Goal: Find specific page/section: Find specific page/section

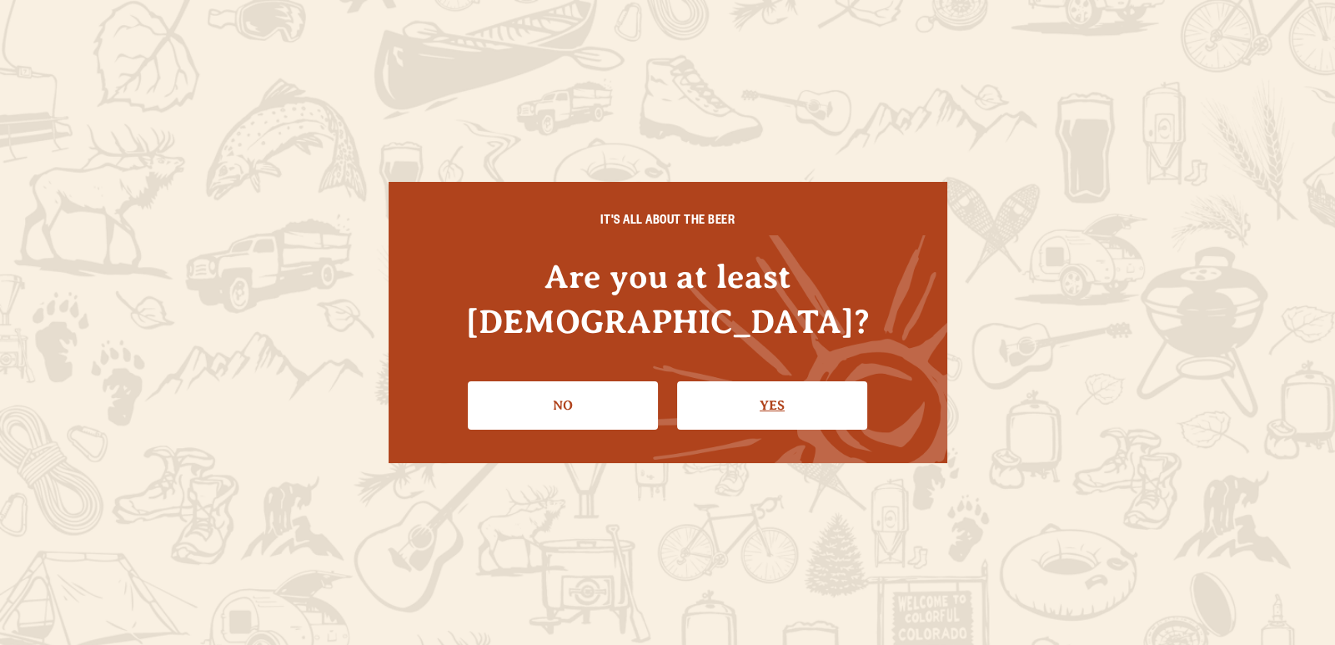
click at [746, 381] on link "Yes" at bounding box center [772, 405] width 190 height 48
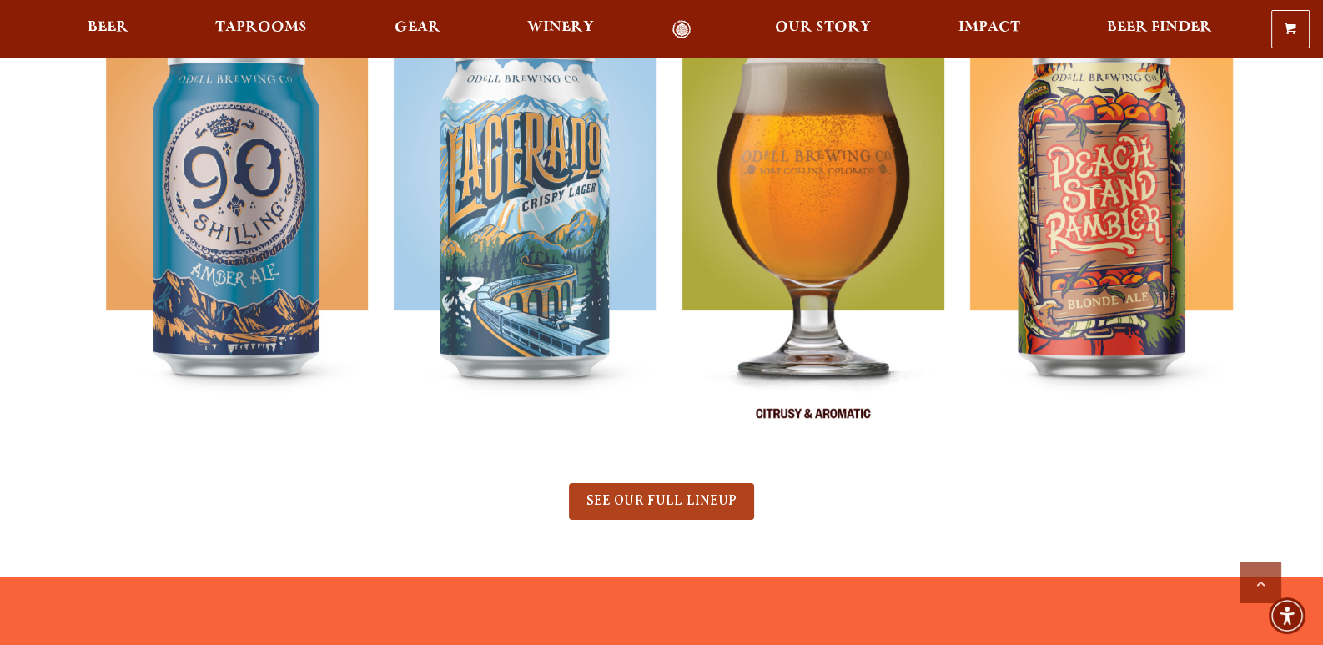
scroll to position [833, 0]
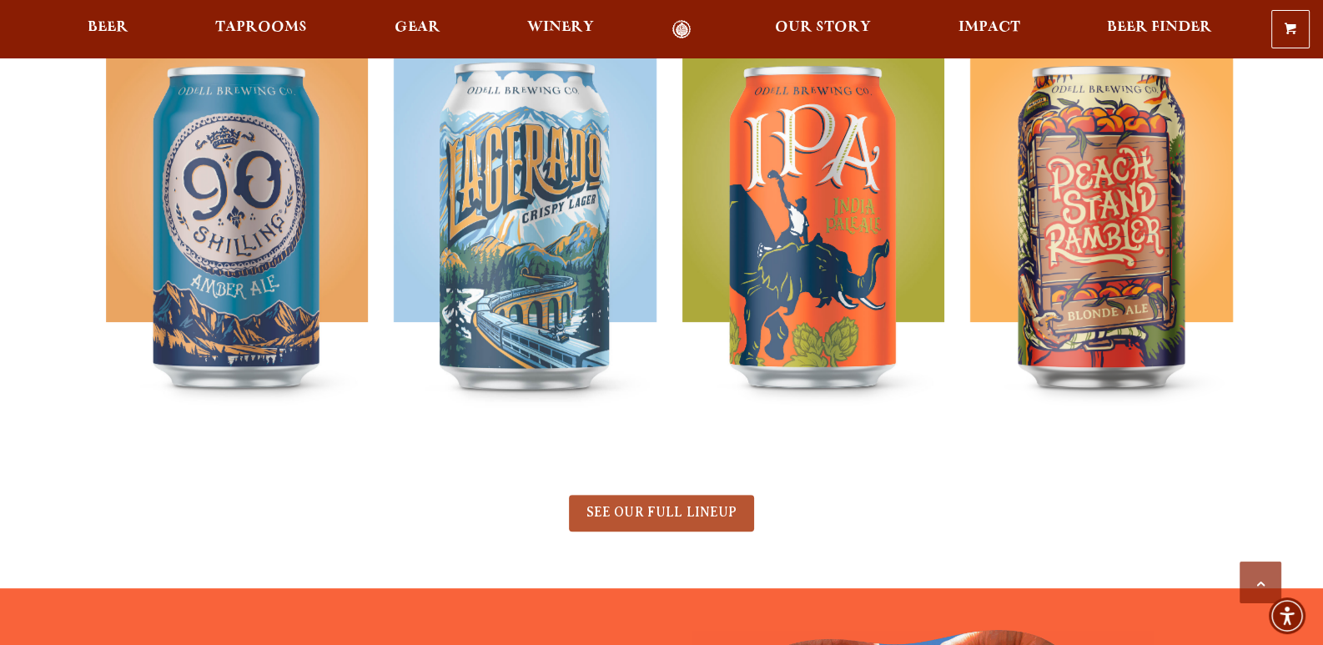
click at [667, 505] on span "SEE OUR FULL LINEUP" at bounding box center [660, 512] width 151 height 15
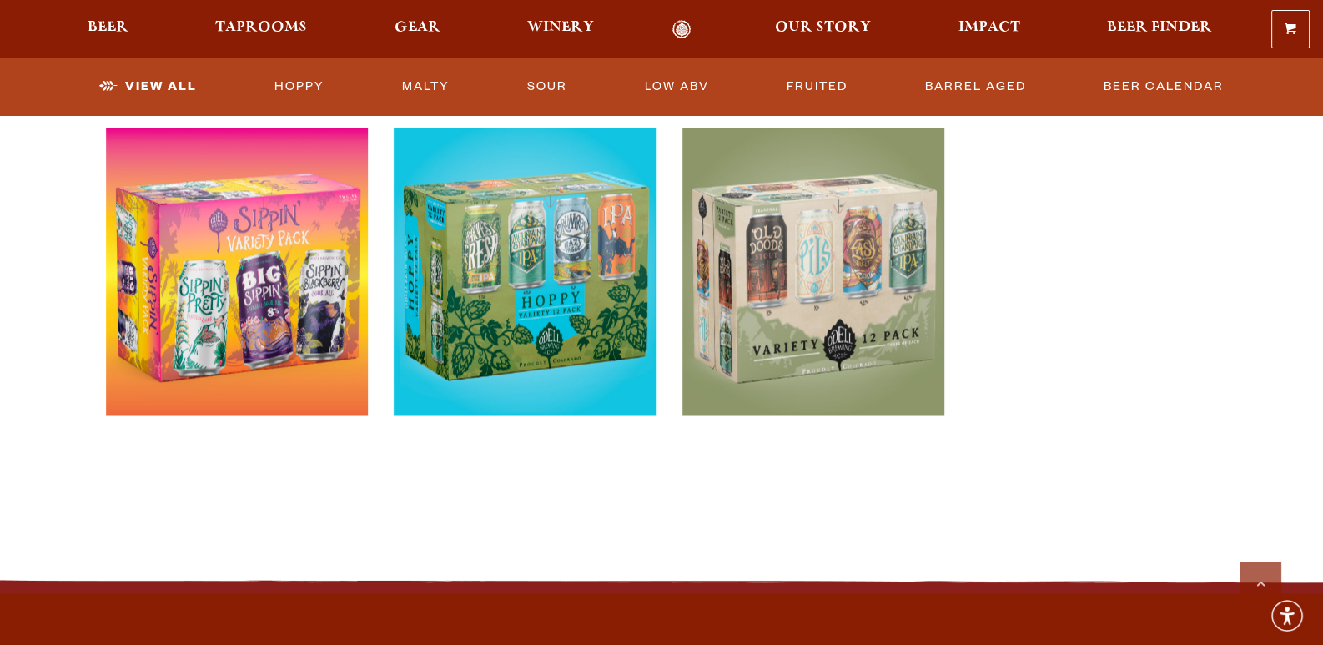
scroll to position [3503, 0]
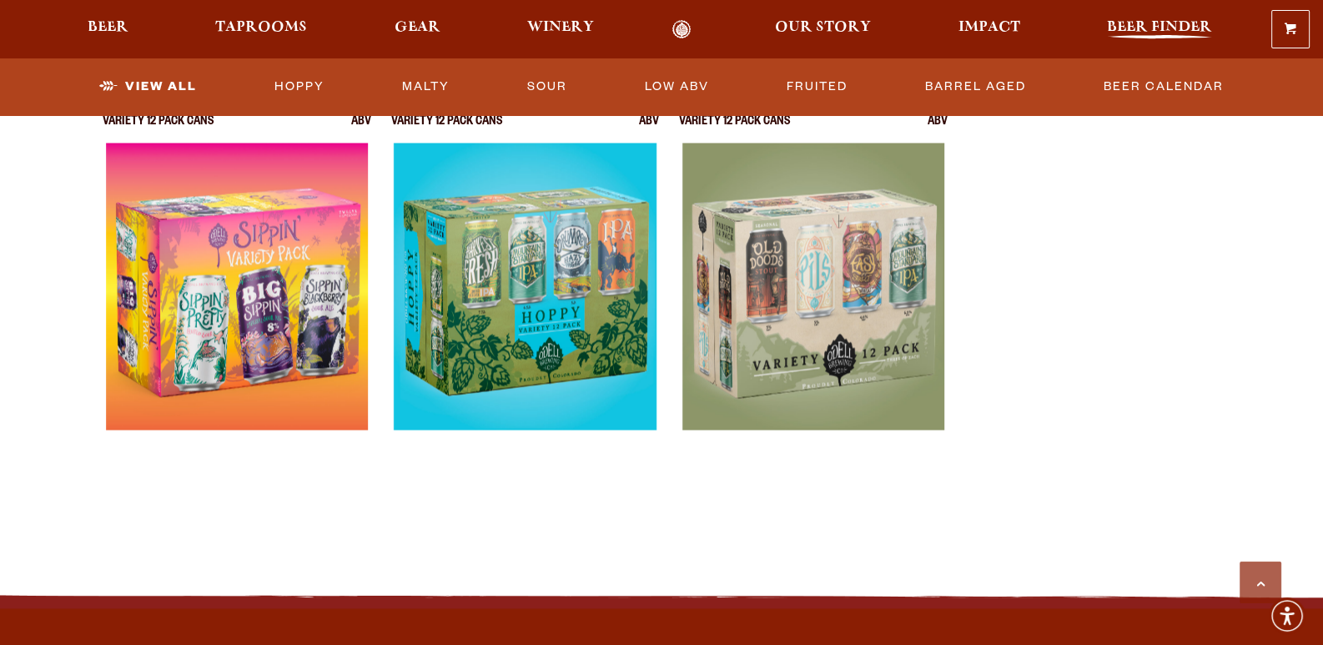
click at [1145, 23] on span "Beer Finder" at bounding box center [1159, 27] width 105 height 13
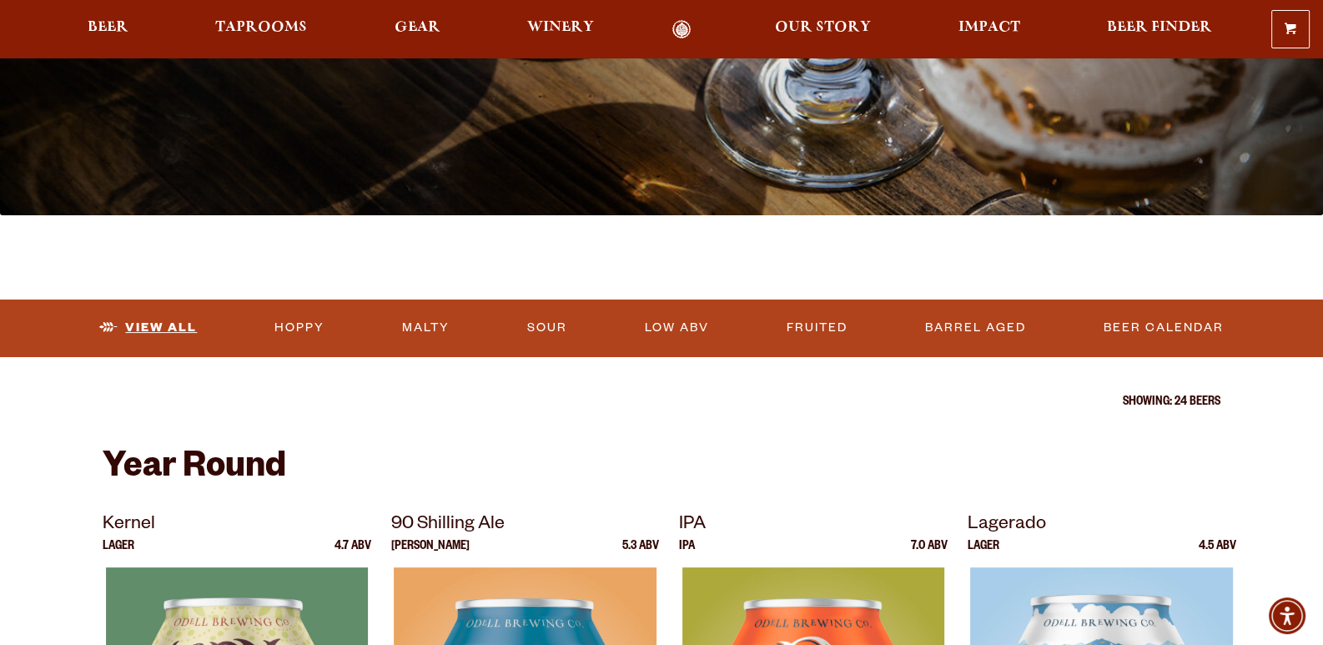
scroll to position [333, 0]
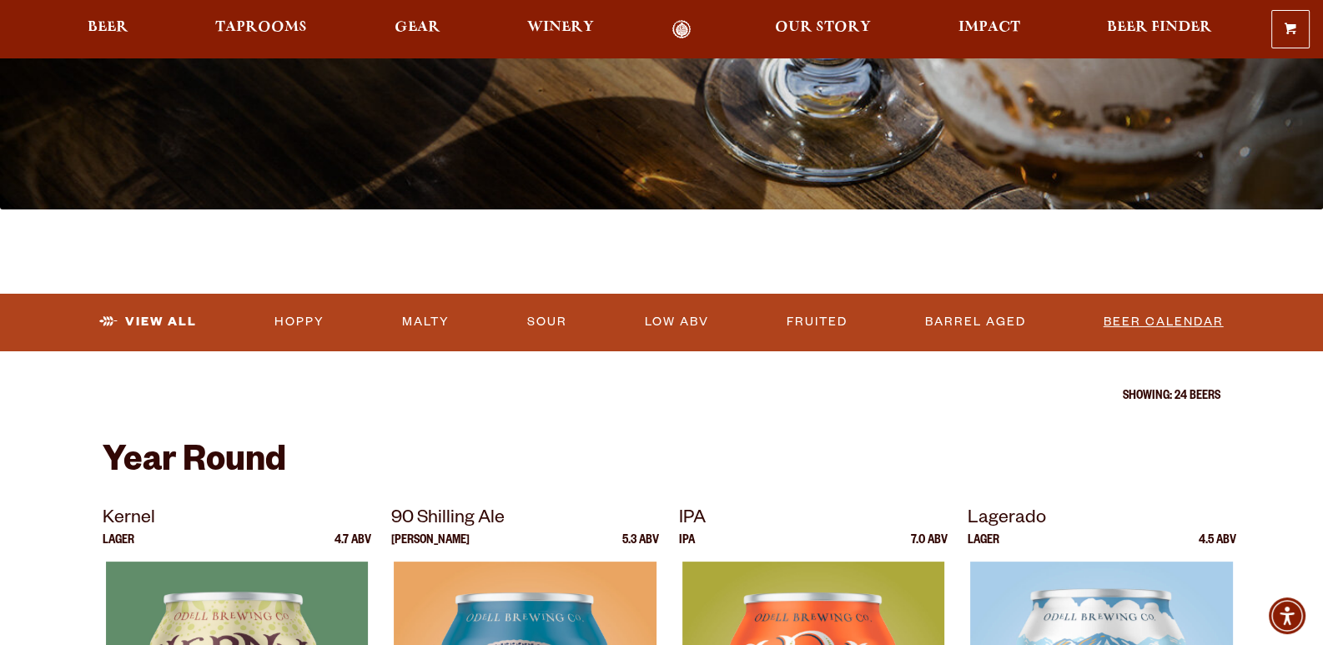
click at [1140, 316] on link "Beer Calendar" at bounding box center [1163, 322] width 133 height 38
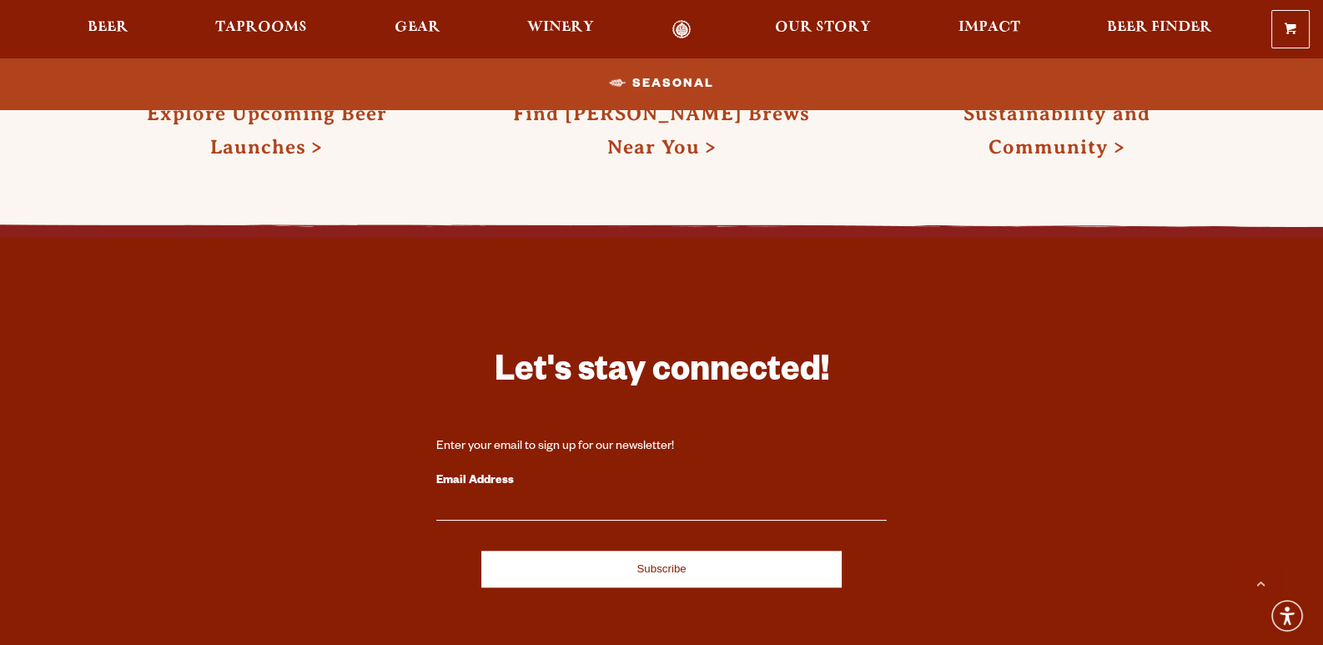
scroll to position [1751, 0]
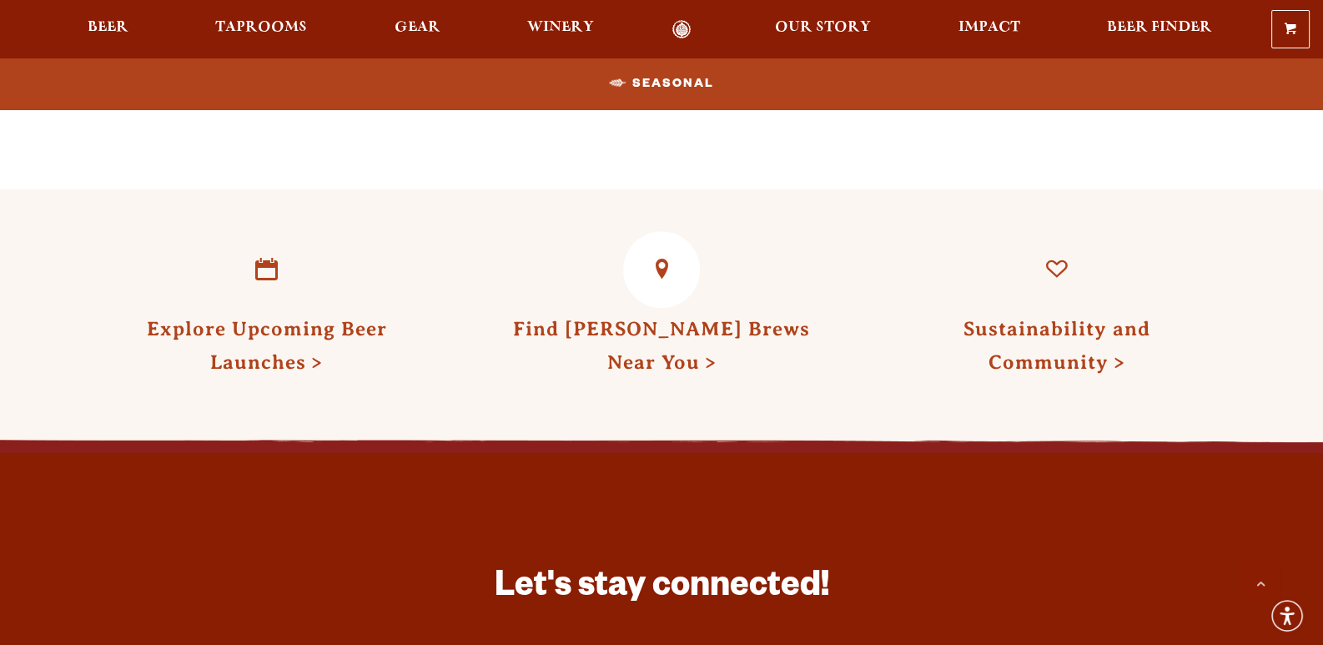
click at [683, 326] on link "Find [PERSON_NAME] Brews Near You" at bounding box center [661, 345] width 297 height 55
